Goal: Complete application form: Complete application form

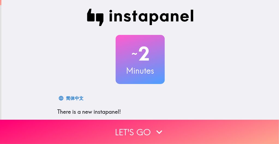
scroll to position [55, 0]
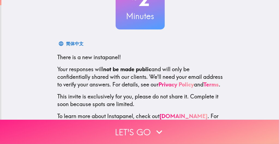
click at [132, 127] on button "Let's go" at bounding box center [139, 132] width 279 height 24
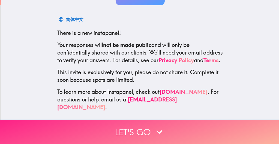
scroll to position [0, 0]
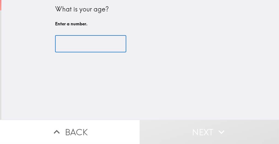
click at [68, 45] on input "number" at bounding box center [90, 43] width 71 height 17
click at [113, 42] on input "1" at bounding box center [90, 43] width 71 height 17
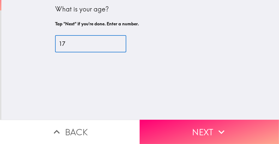
click at [113, 42] on input "17" at bounding box center [90, 43] width 71 height 17
click at [113, 42] on input "27" at bounding box center [90, 43] width 71 height 17
type input "28"
click at [113, 42] on input "28" at bounding box center [90, 43] width 71 height 17
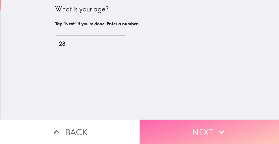
click at [173, 126] on button "Next" at bounding box center [210, 132] width 140 height 24
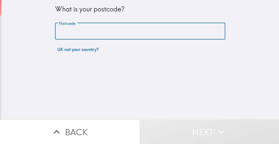
click at [63, 29] on input "Postcode" at bounding box center [140, 31] width 170 height 17
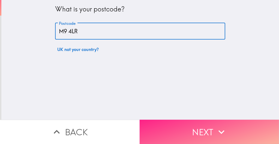
type input "M9 4LR"
click at [181, 128] on button "Next" at bounding box center [210, 132] width 140 height 24
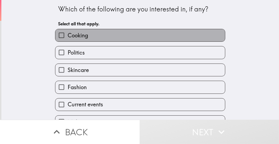
click at [156, 35] on label "Cooking" at bounding box center [140, 35] width 170 height 12
click at [68, 35] on input "Cooking" at bounding box center [61, 35] width 12 height 12
checkbox input "true"
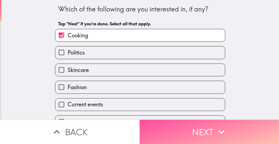
click at [184, 129] on button "Next" at bounding box center [210, 132] width 140 height 24
